Goal: Transaction & Acquisition: Purchase product/service

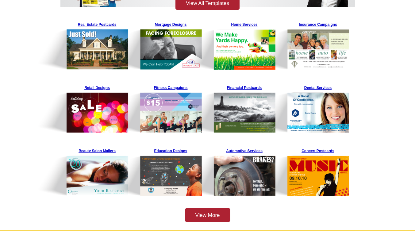
click at [384, 59] on main "1,000's of Templates for Every Industry You're sure to find a FREE design that …" at bounding box center [207, 75] width 415 height 309
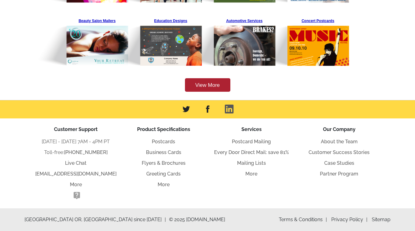
scroll to position [250, 0]
click at [207, 85] on link "View More" at bounding box center [207, 85] width 45 height 14
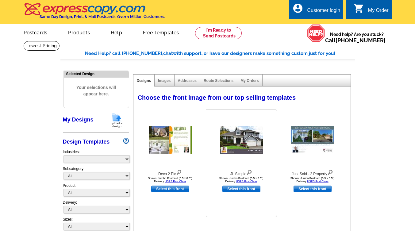
select select "785"
